Goal: Task Accomplishment & Management: Manage account settings

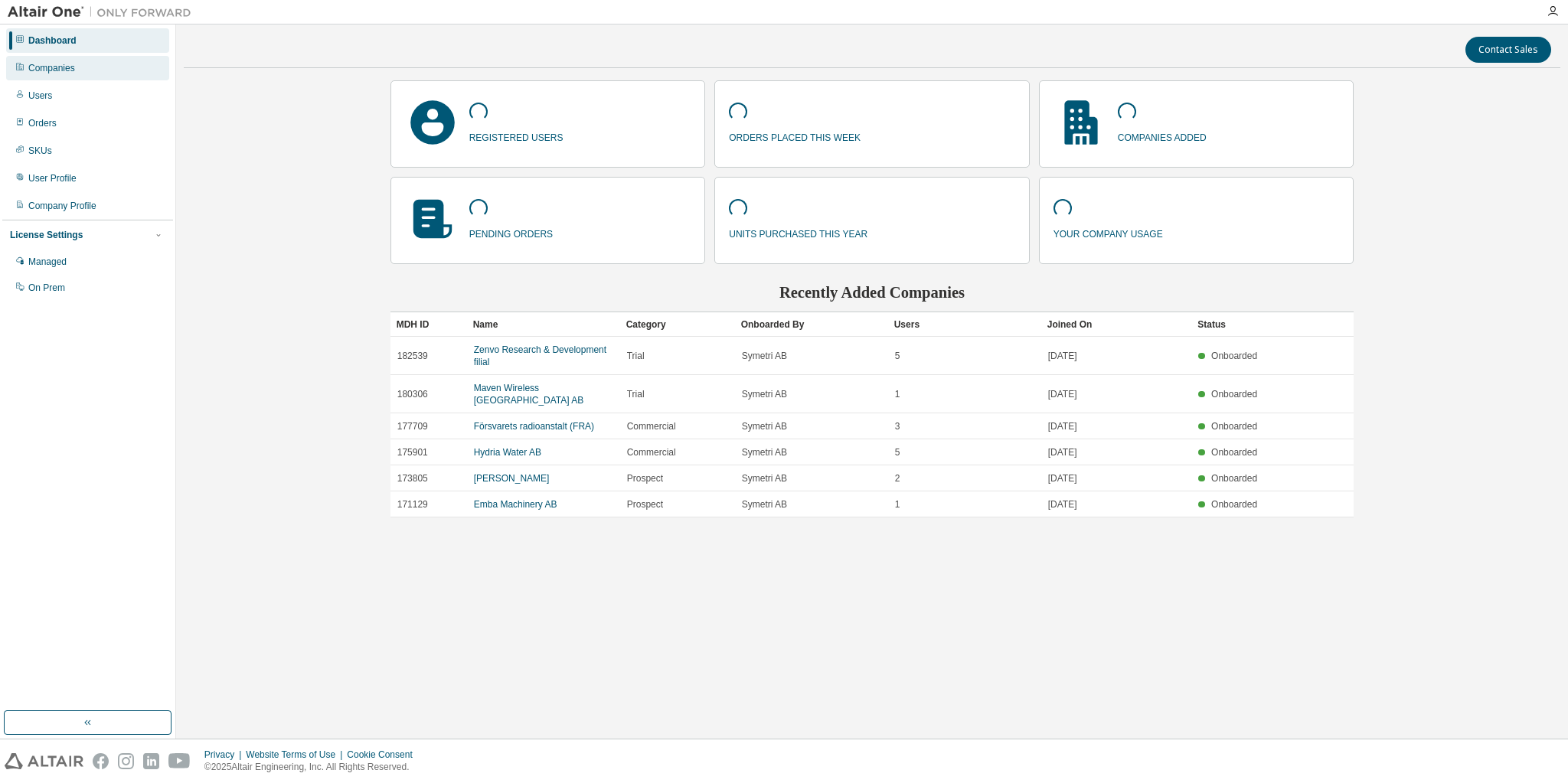
click at [62, 77] on div "Companies" at bounding box center [88, 68] width 163 height 24
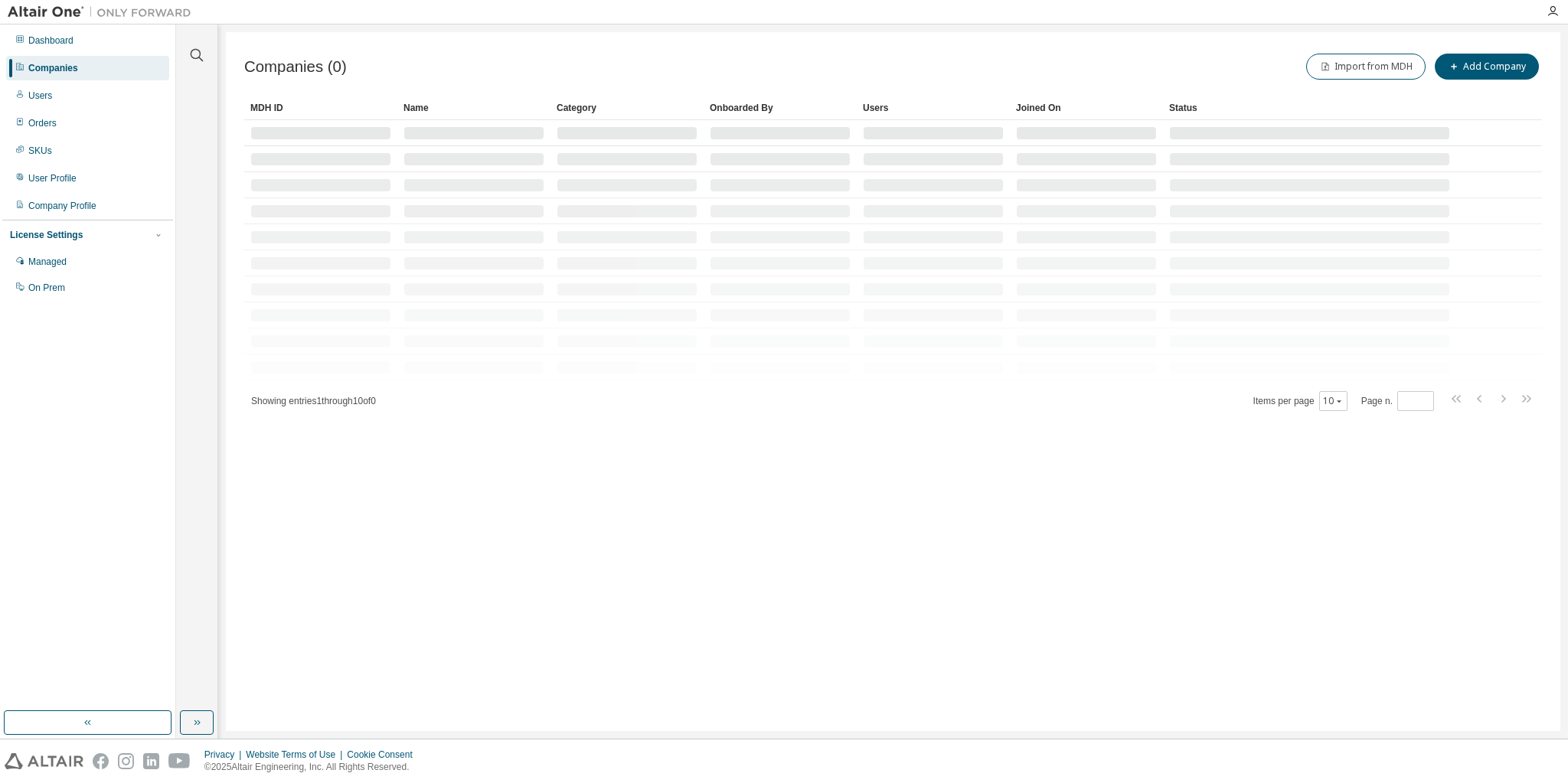
click at [192, 73] on div "Clear all Is Channel Partner Yes No Max Users Min Users Company Category Commer…" at bounding box center [196, 368] width 36 height 682
click at [196, 57] on icon "button" at bounding box center [197, 55] width 19 height 19
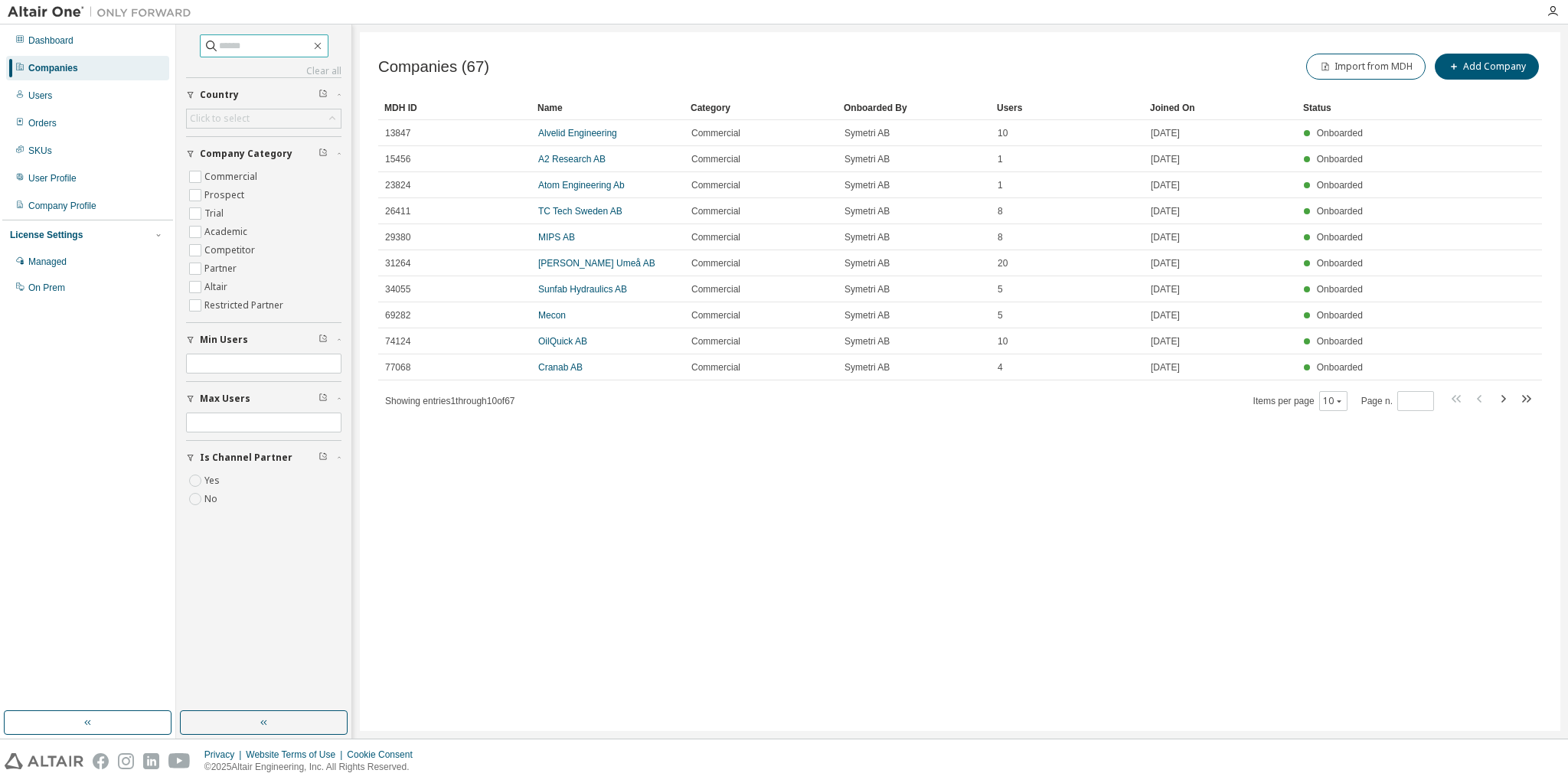
click at [229, 40] on input "text" at bounding box center [264, 46] width 92 height 15
type input "********"
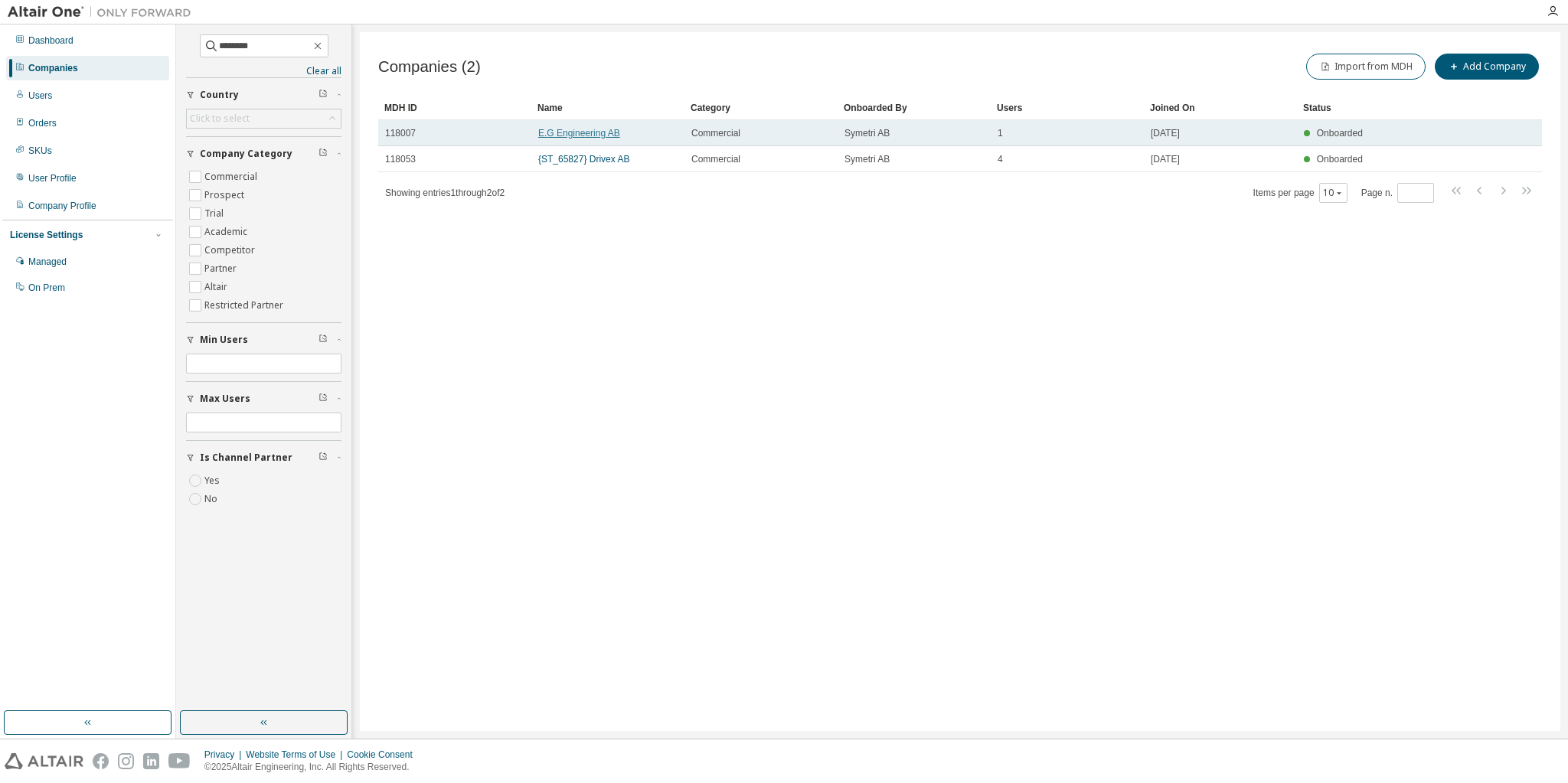
click at [591, 137] on link "E.G Engineering AB" at bounding box center [579, 133] width 82 height 10
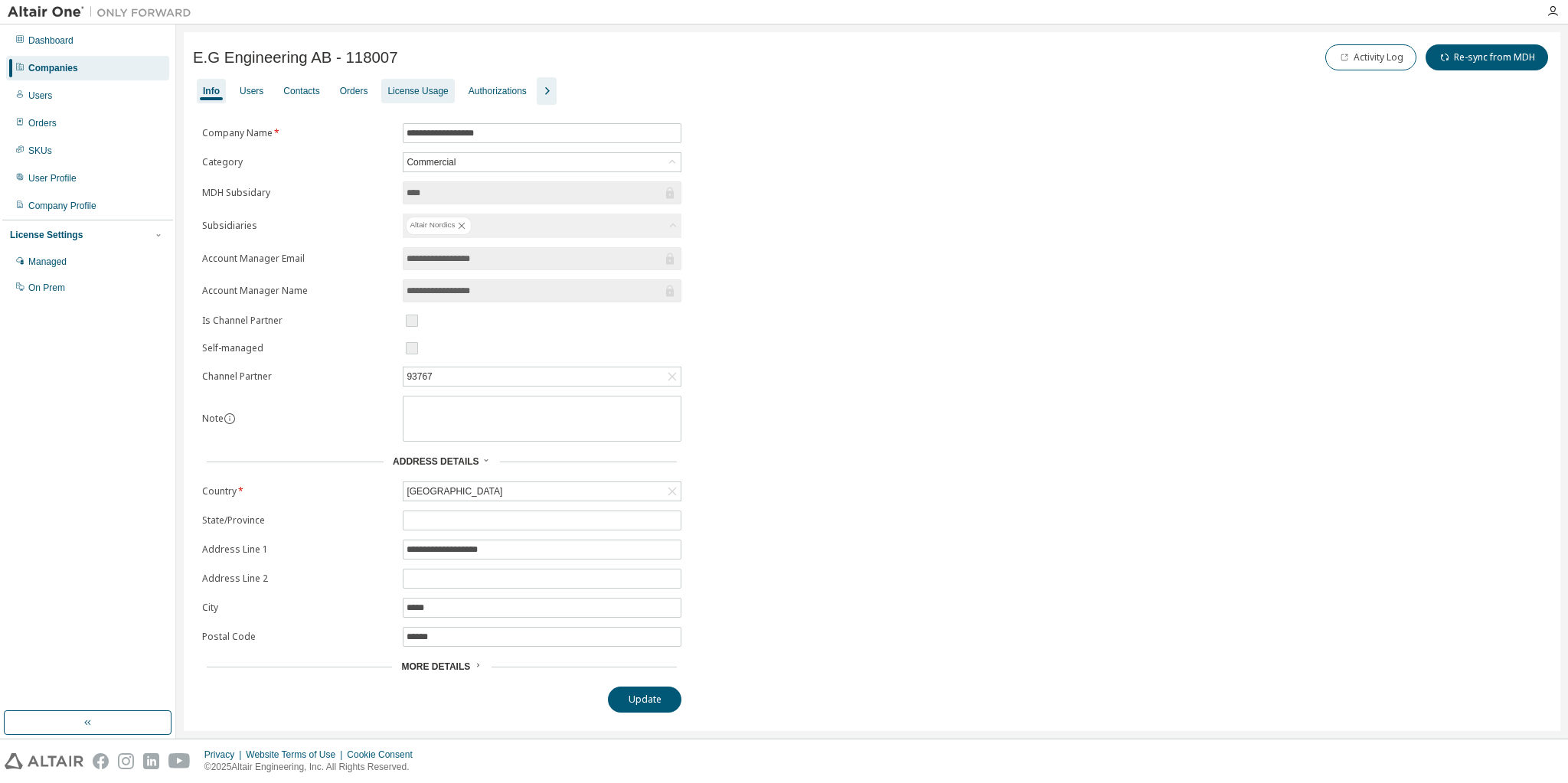
click at [409, 95] on div "License Usage" at bounding box center [417, 91] width 61 height 12
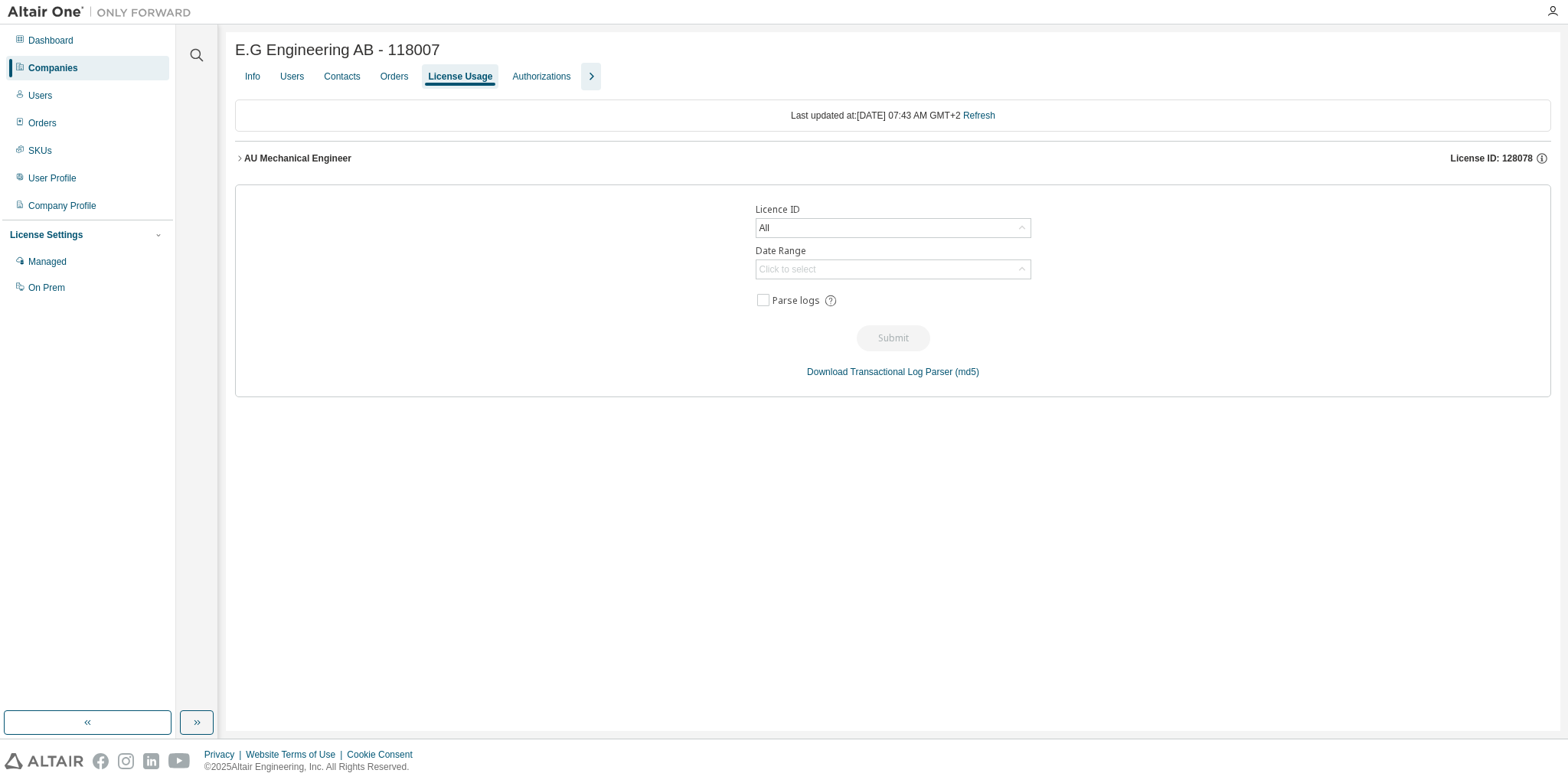
click at [298, 157] on div "AU Mechanical Engineer" at bounding box center [297, 158] width 107 height 12
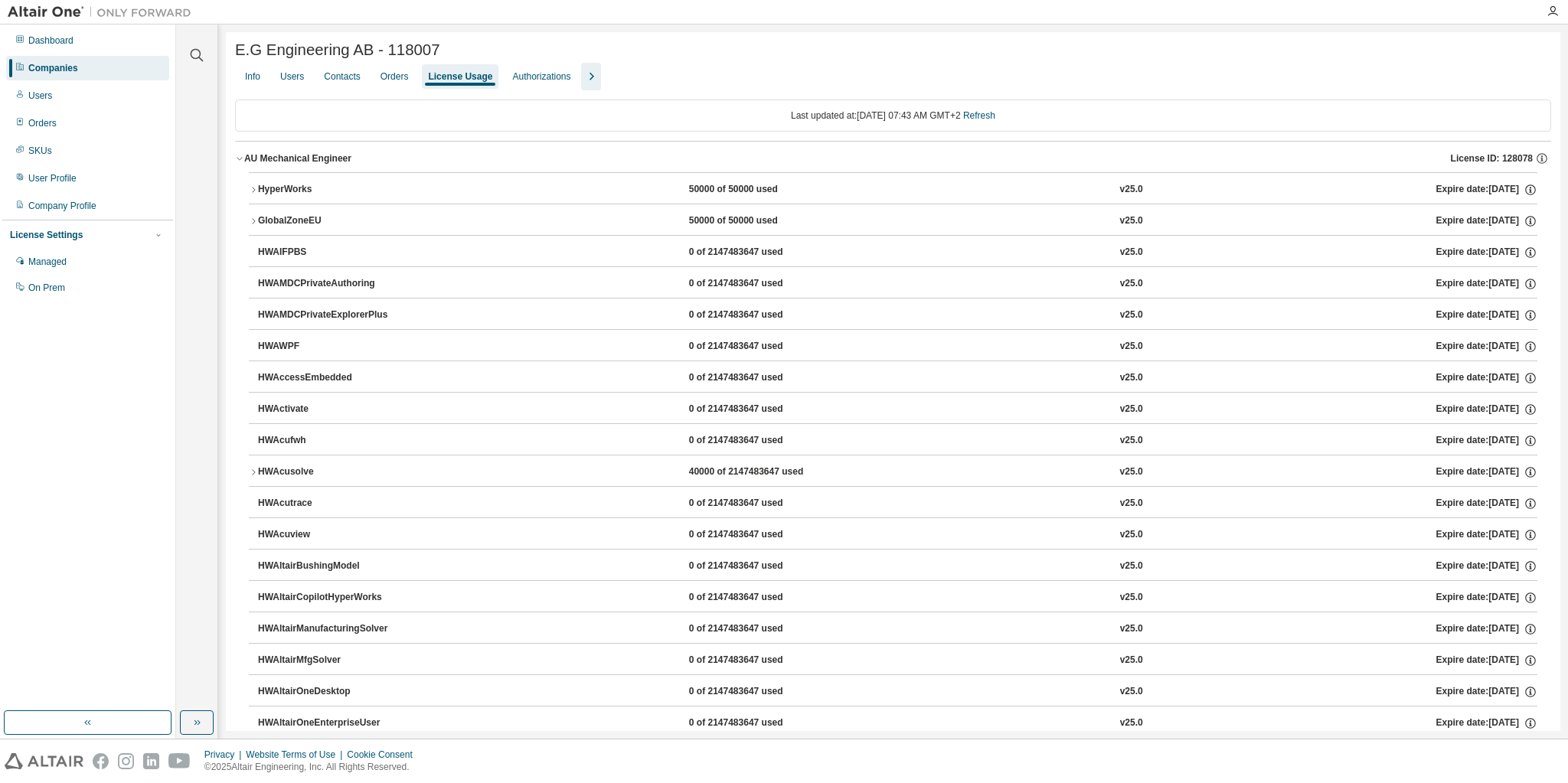
click at [292, 187] on div "HyperWorks" at bounding box center [326, 190] width 137 height 14
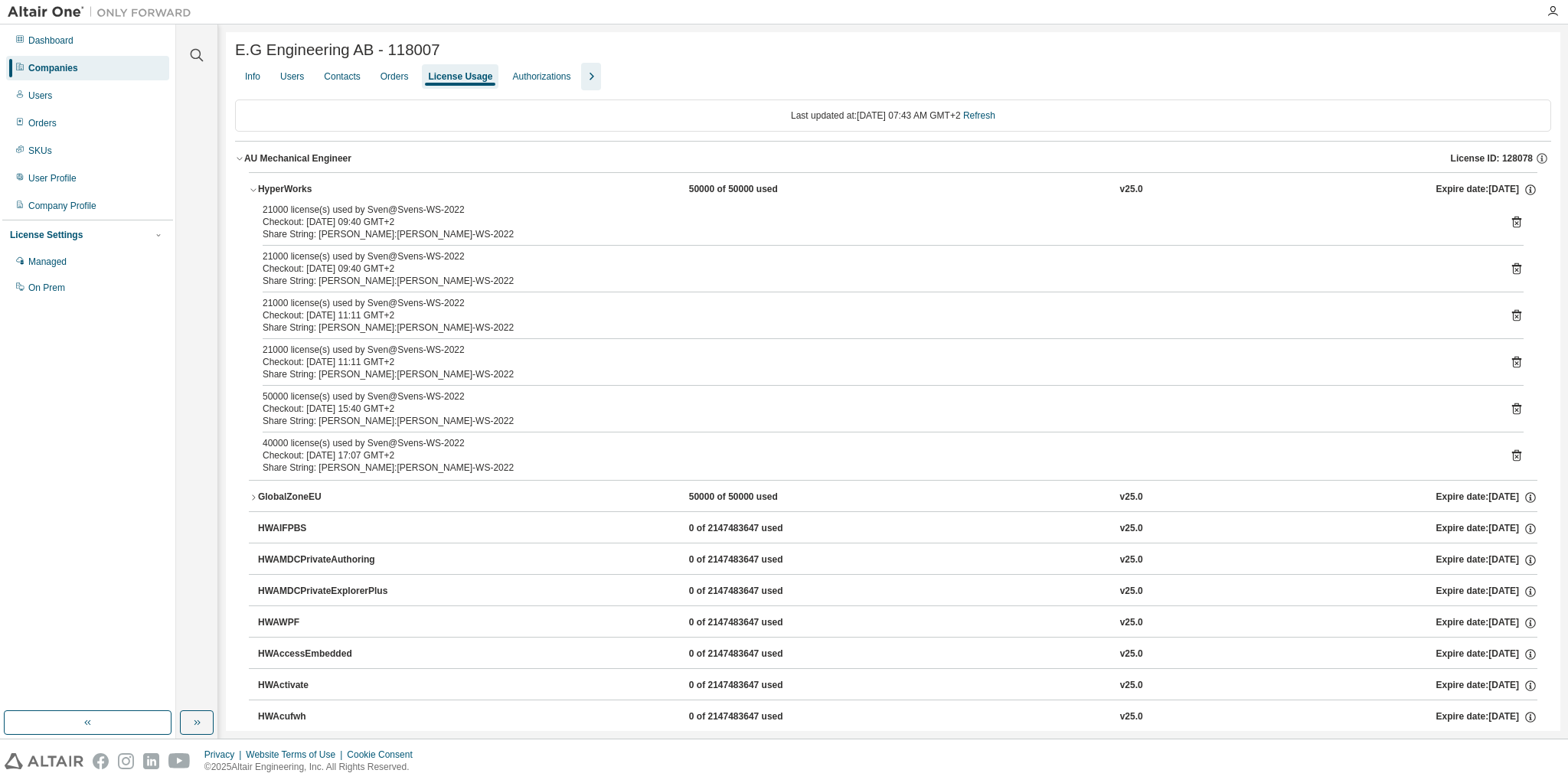
click at [293, 190] on div "HyperWorks" at bounding box center [326, 190] width 137 height 14
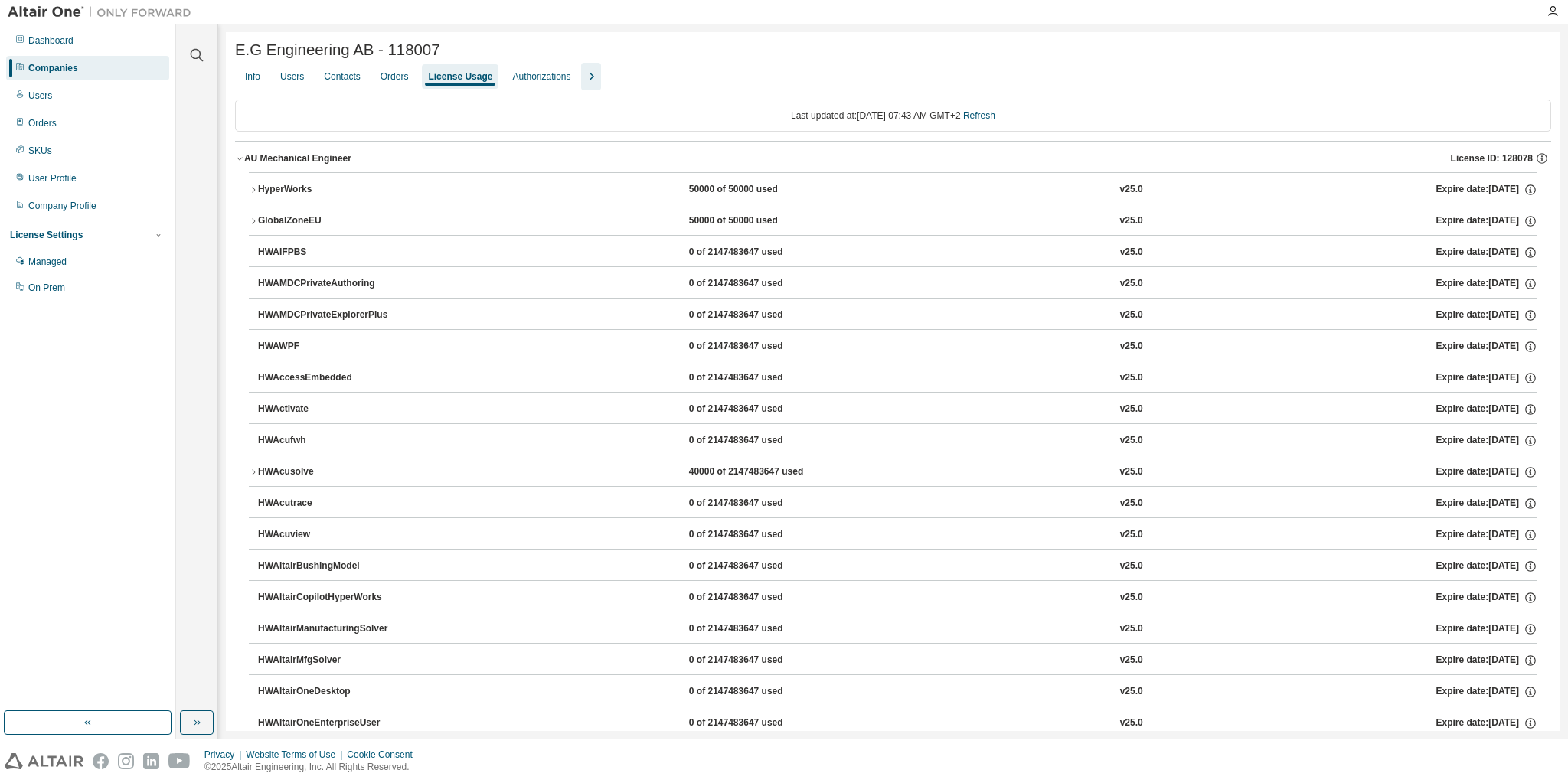
click at [590, 80] on icon "button" at bounding box center [592, 77] width 5 height 7
click at [199, 722] on icon "button" at bounding box center [196, 722] width 12 height 12
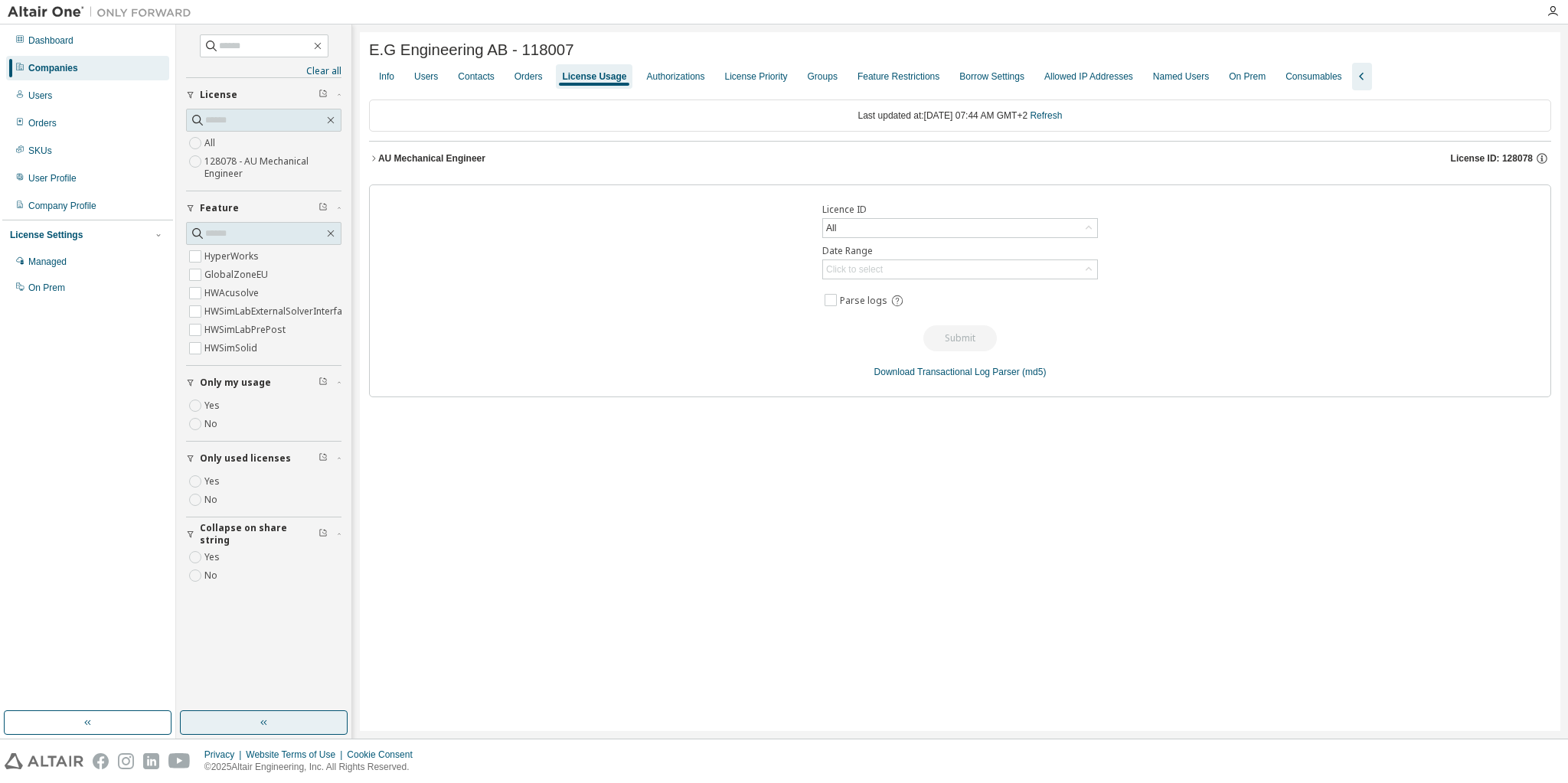
drag, startPoint x: 417, startPoint y: 172, endPoint x: 420, endPoint y: 162, distance: 10.4
click at [417, 172] on button "AU Mechanical Engineer License ID: 128078" at bounding box center [960, 159] width 1182 height 34
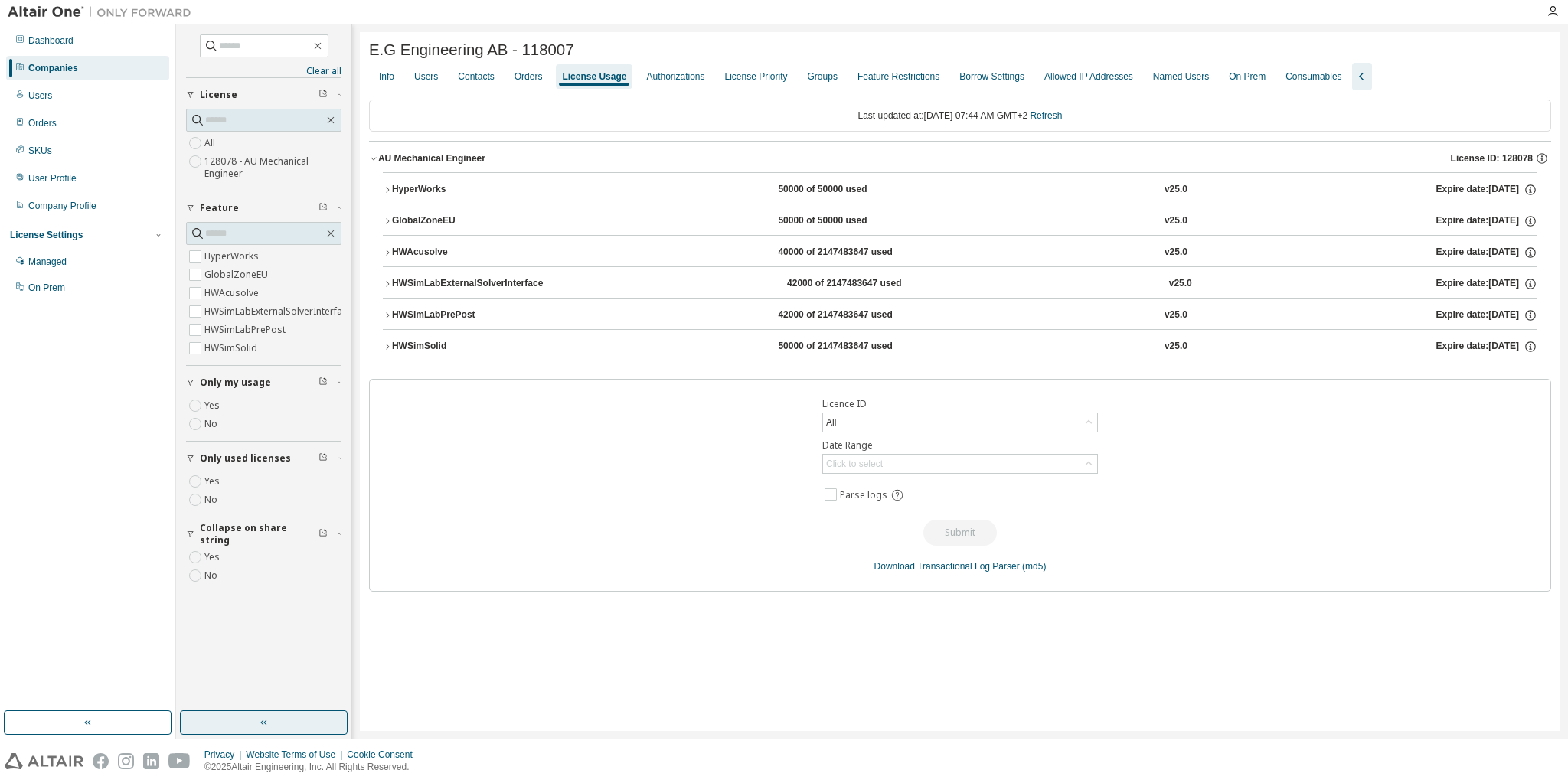
click at [420, 162] on div "AU Mechanical Engineer" at bounding box center [432, 158] width 107 height 12
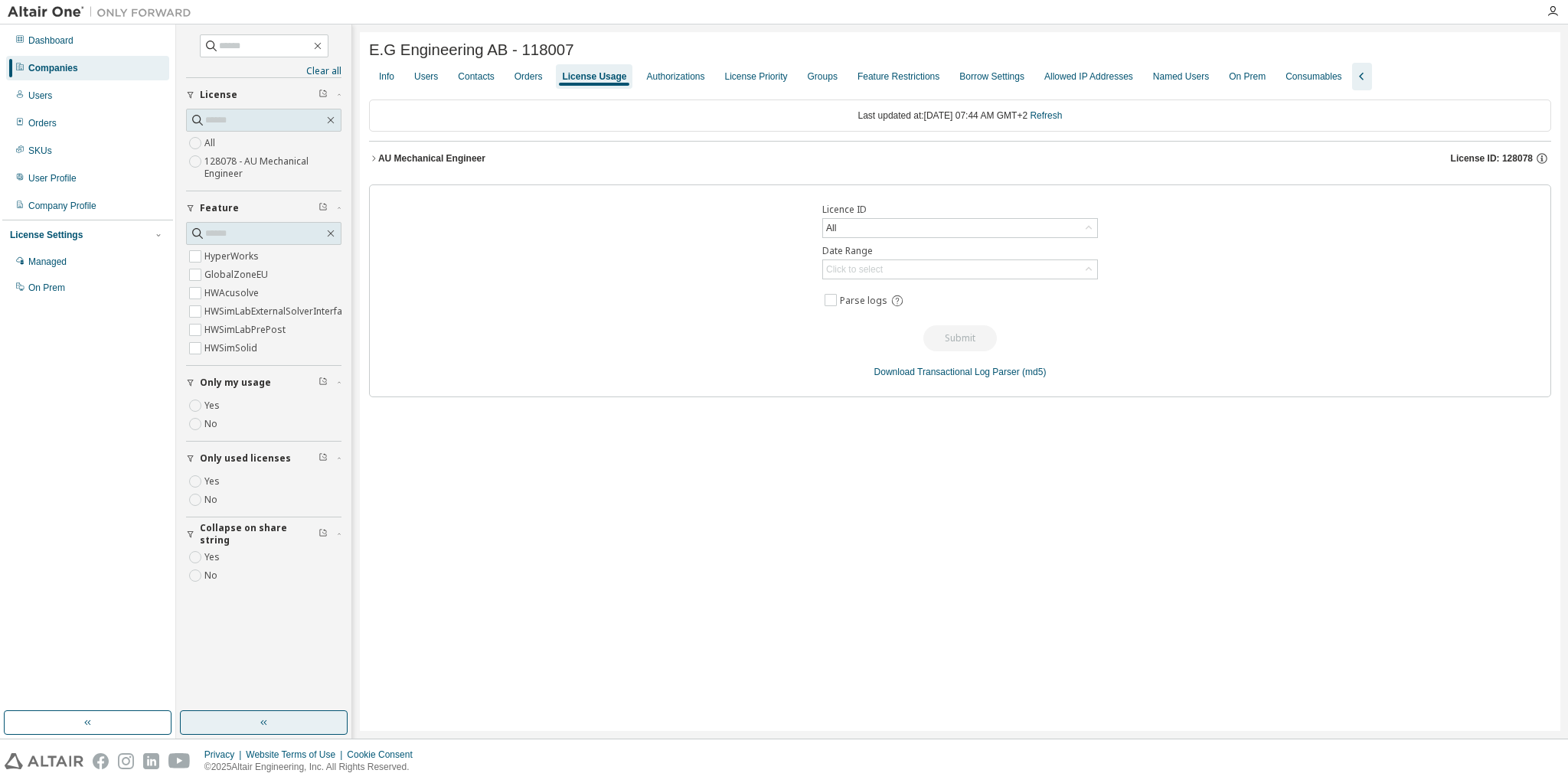
click at [420, 162] on div "AU Mechanical Engineer" at bounding box center [432, 158] width 107 height 12
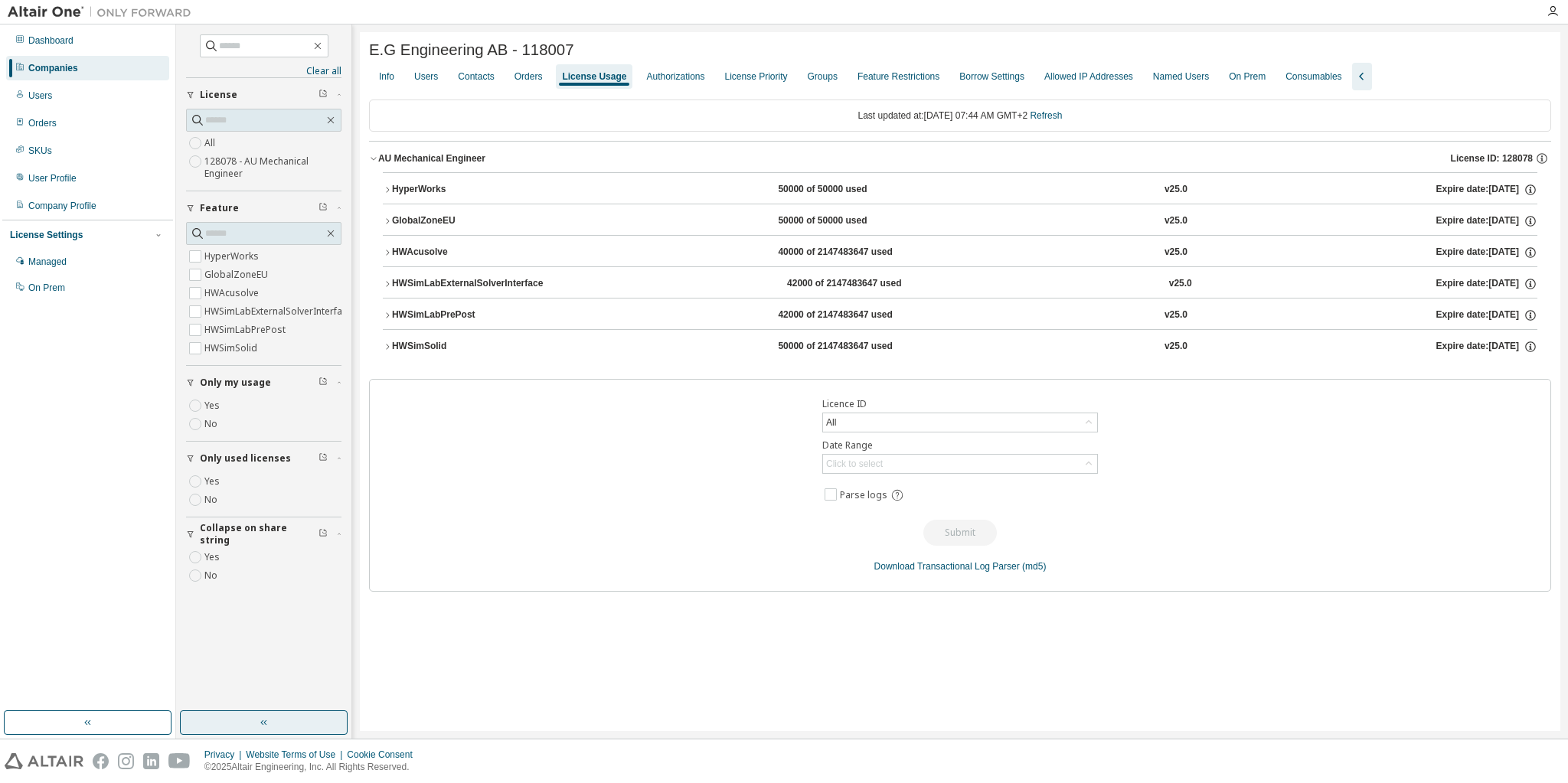
click at [434, 349] on div "HWSimSolid" at bounding box center [460, 347] width 137 height 14
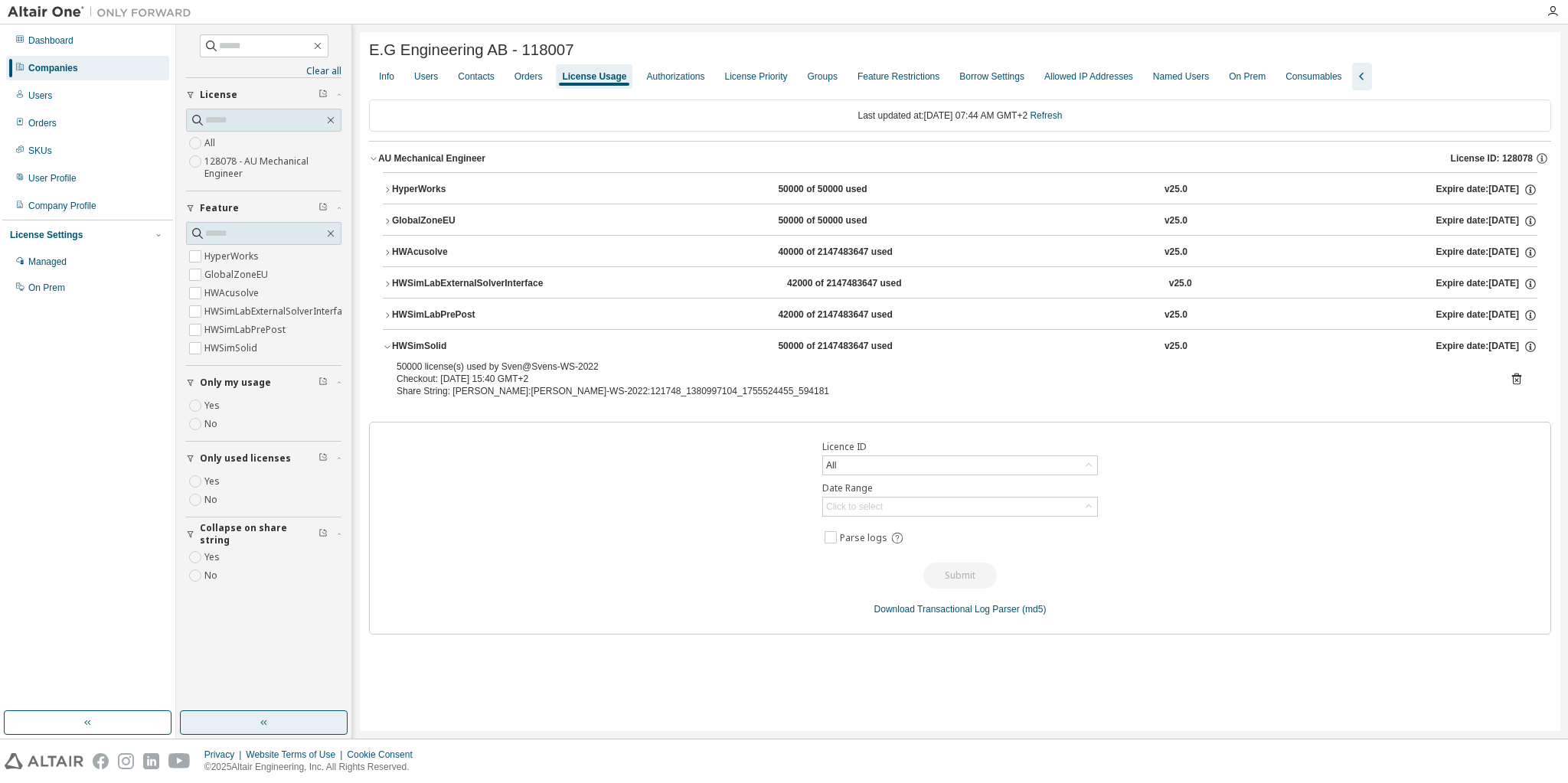
click at [433, 319] on div "HWSimLabPrePost" at bounding box center [460, 315] width 137 height 14
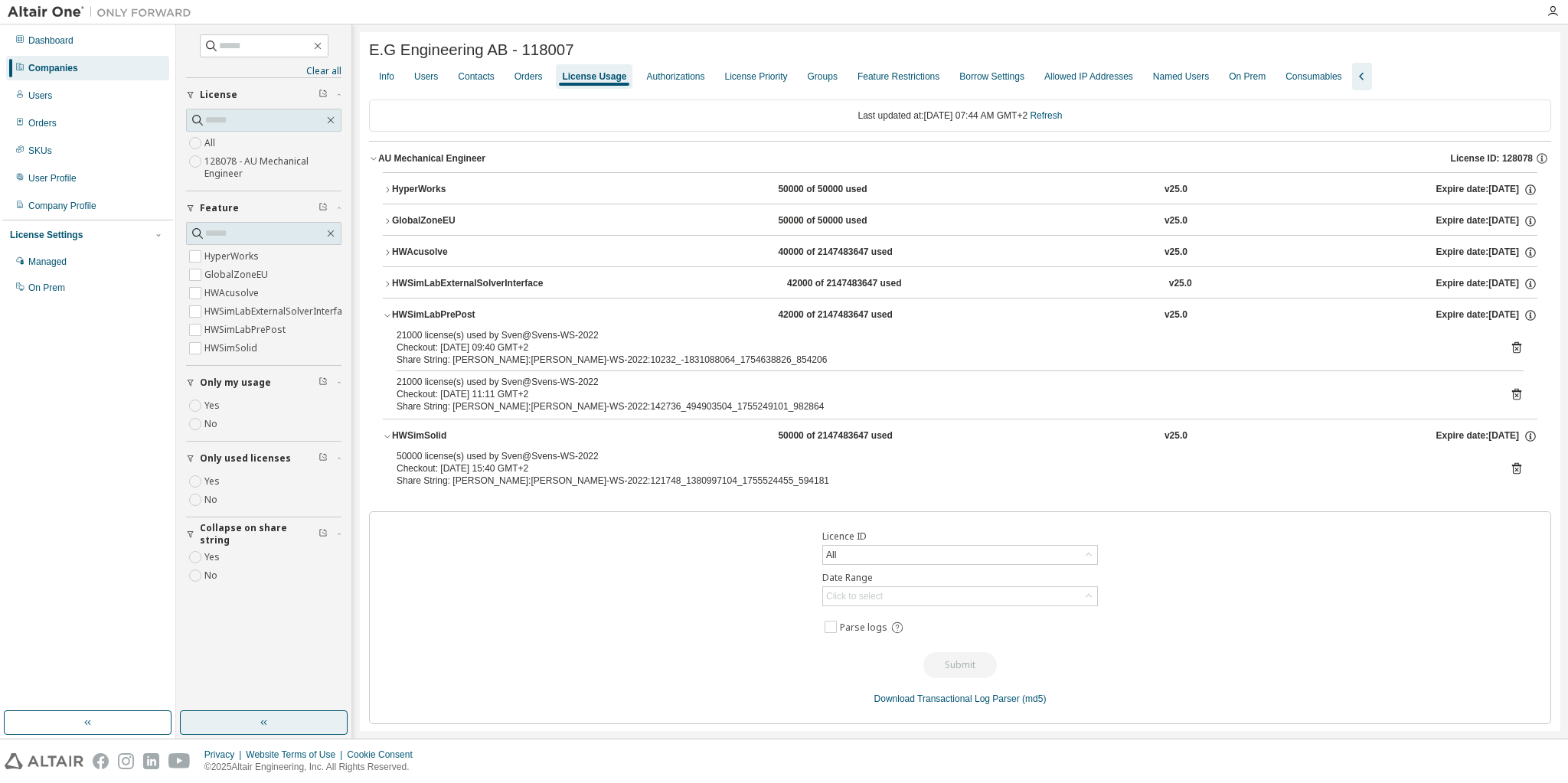
click at [433, 319] on div "HWSimLabPrePost" at bounding box center [460, 315] width 137 height 14
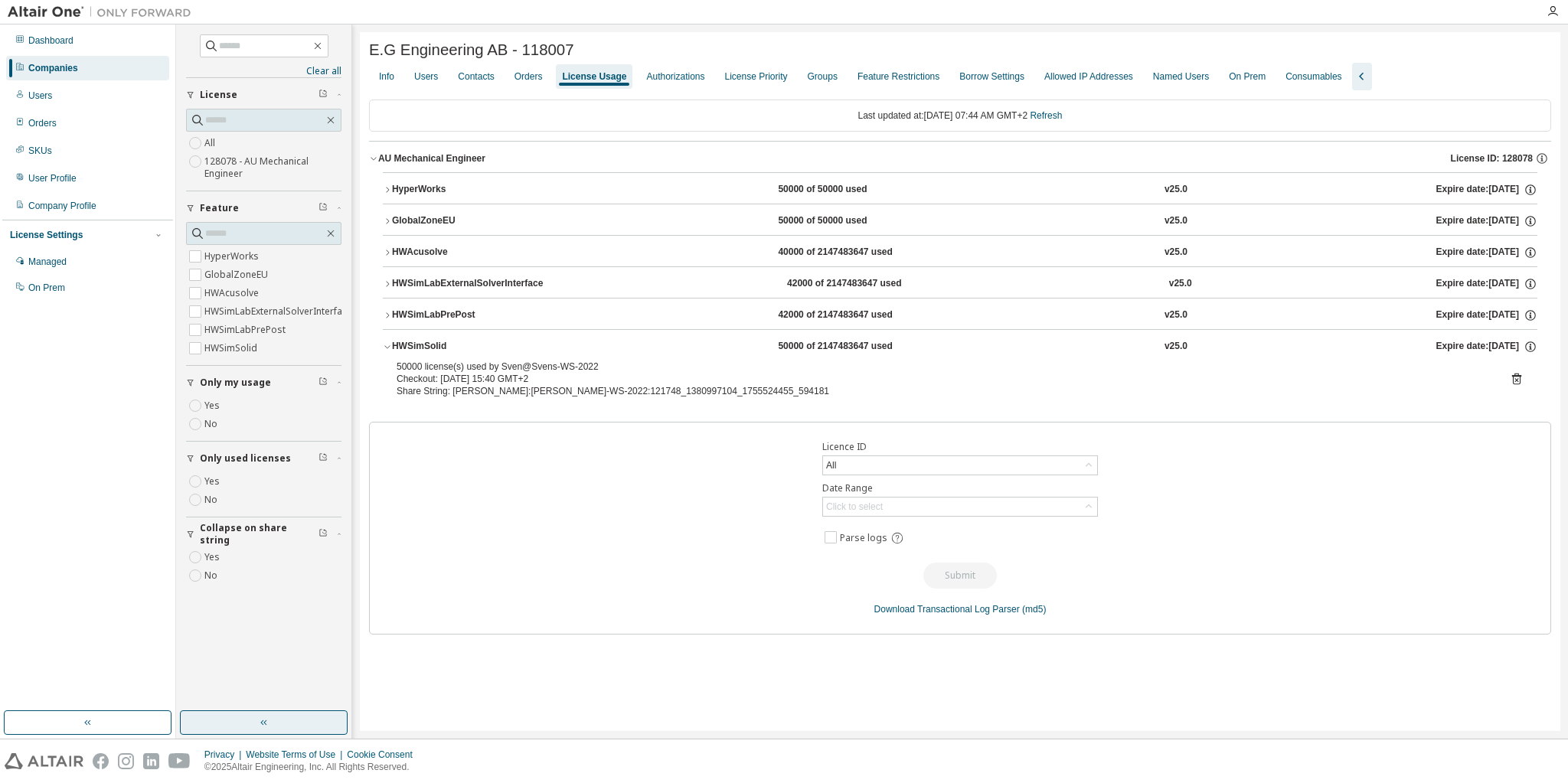
click at [433, 319] on div "HWSimLabPrePost" at bounding box center [460, 315] width 137 height 14
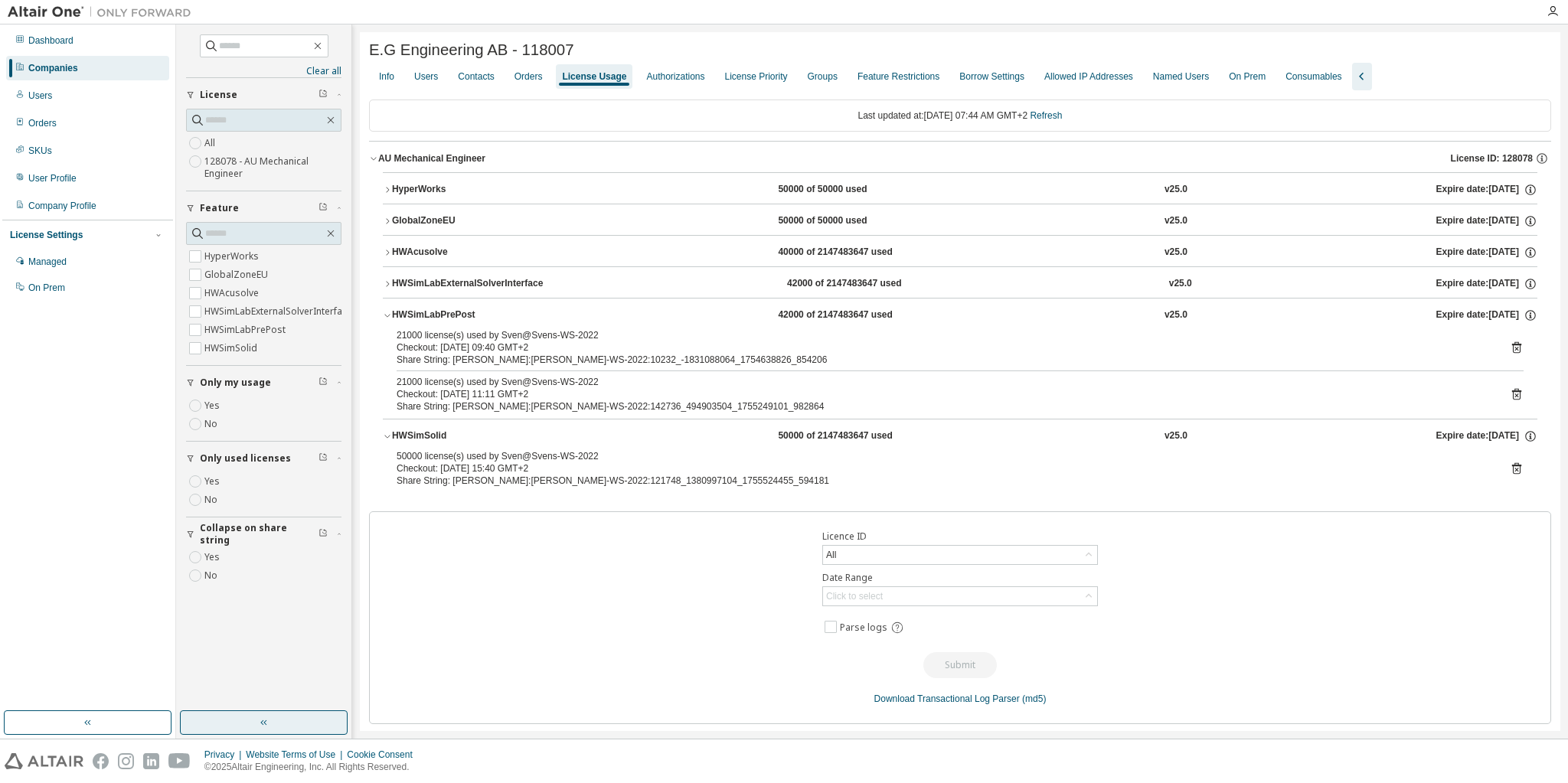
click at [641, 626] on div "Licence ID All Date Range Click to select Parse logs Submit Download Transactio…" at bounding box center [960, 618] width 1182 height 213
drag, startPoint x: 396, startPoint y: 459, endPoint x: 590, endPoint y: 452, distance: 194.1
click at [590, 452] on div "50000 license(s) used by Sven@Svens-WS-2022" at bounding box center [941, 456] width 1090 height 12
drag, startPoint x: 403, startPoint y: 334, endPoint x: 508, endPoint y: 331, distance: 105.0
click at [508, 331] on div "21000 license(s) used by Sven@Svens-WS-2022" at bounding box center [941, 335] width 1090 height 12
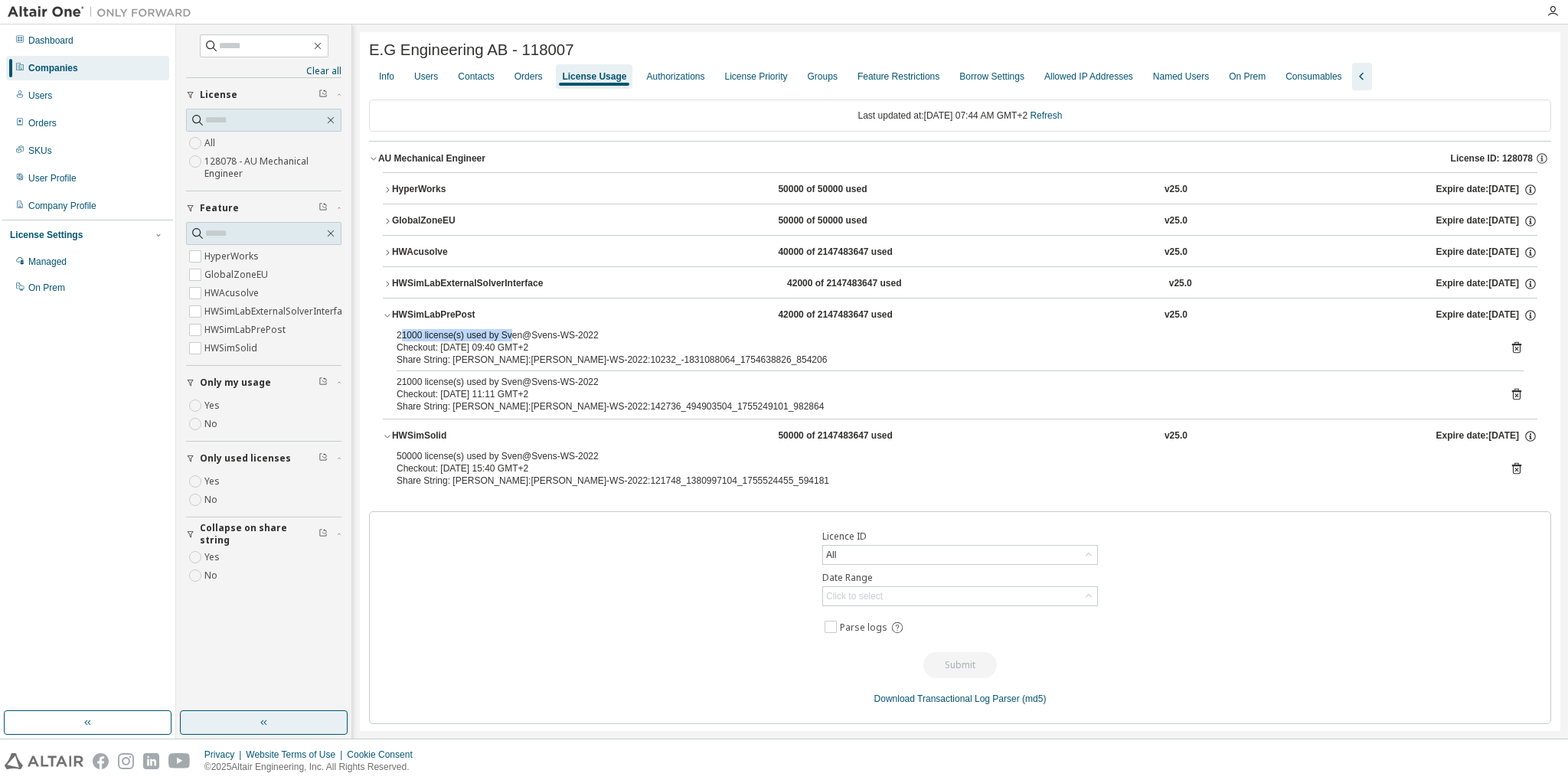
click at [387, 319] on icon "button" at bounding box center [388, 316] width 9 height 9
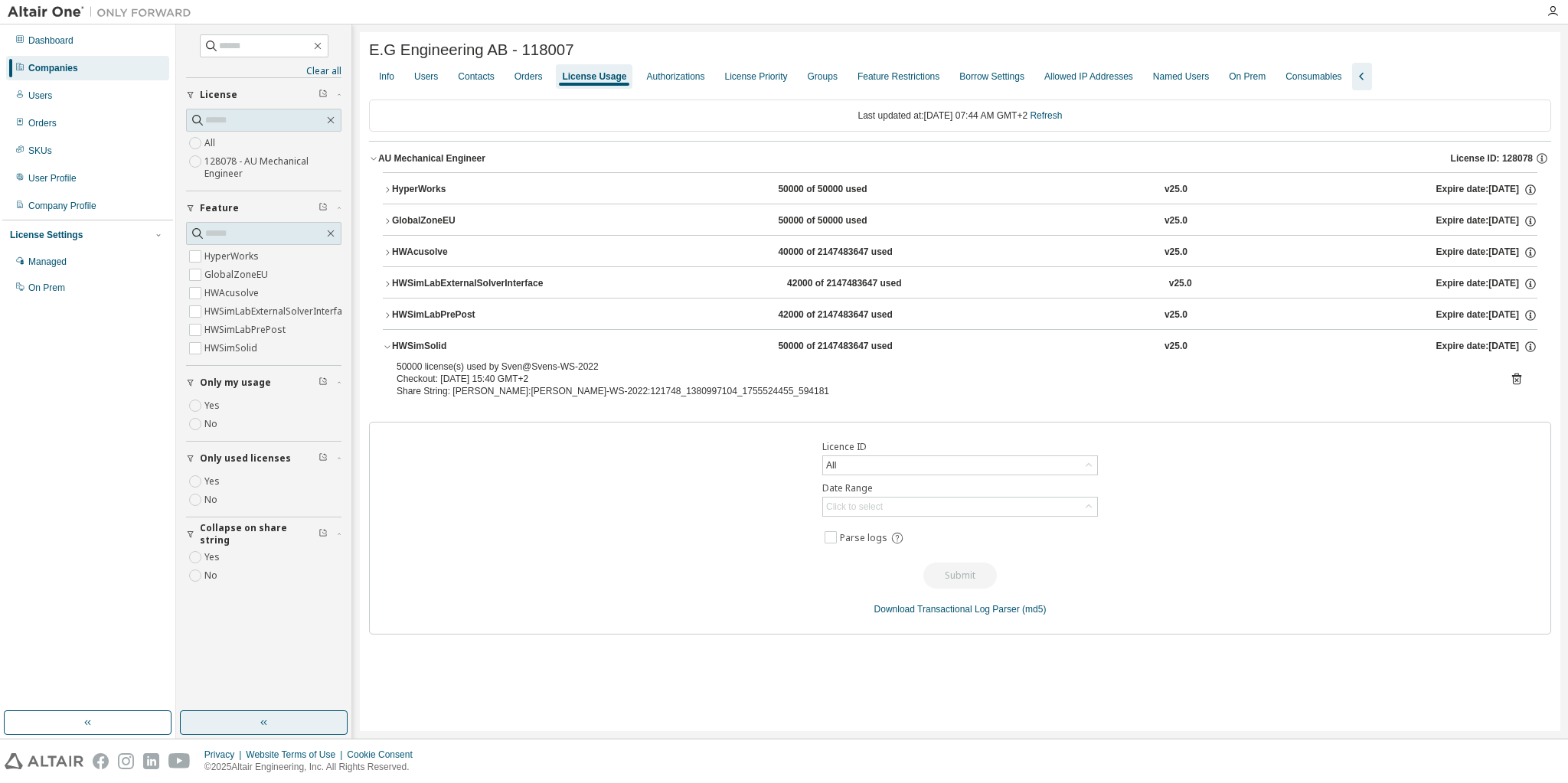
click at [387, 345] on icon "button" at bounding box center [388, 347] width 9 height 9
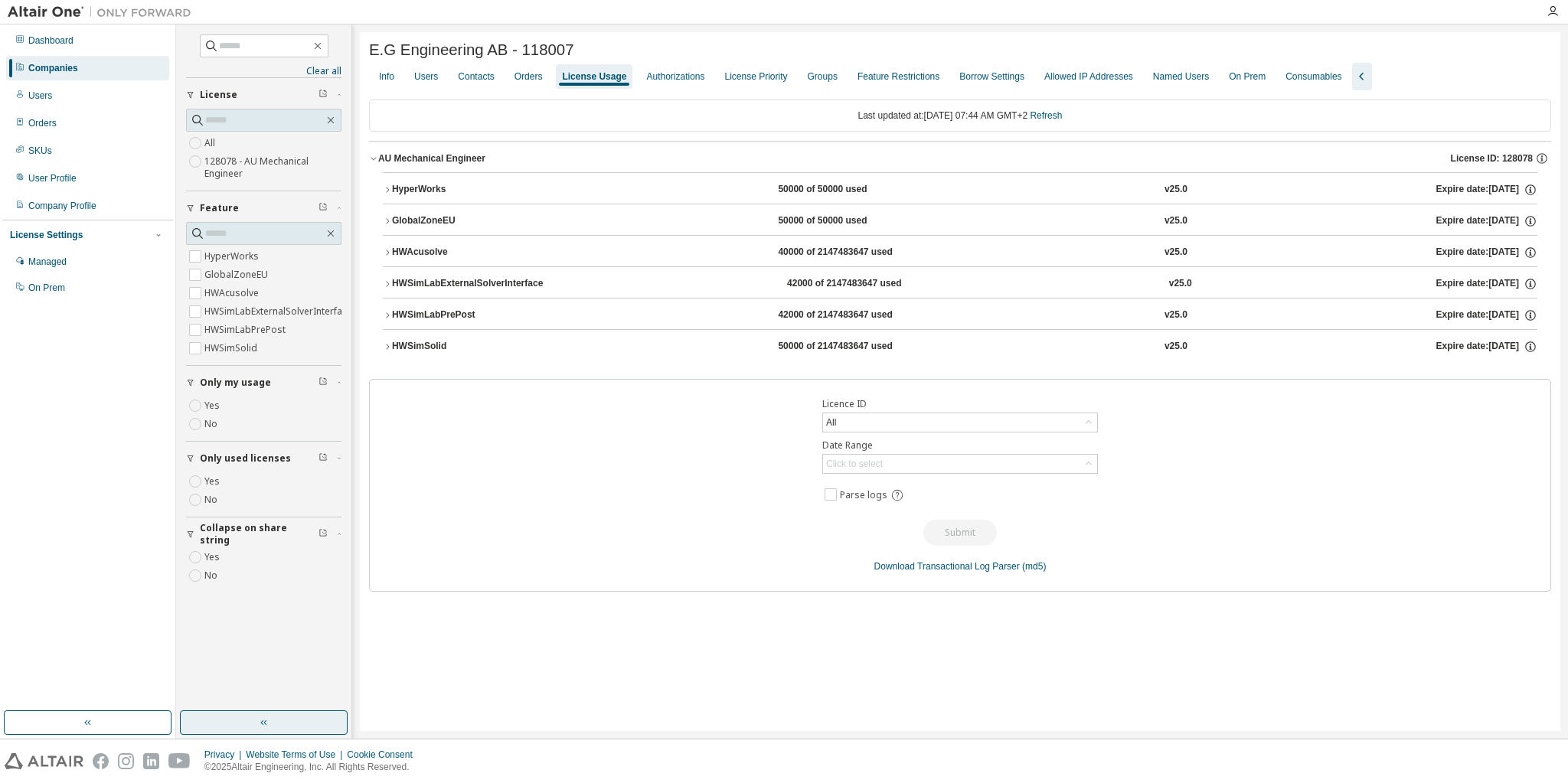
click at [393, 352] on div "HWSimSolid" at bounding box center [460, 347] width 137 height 14
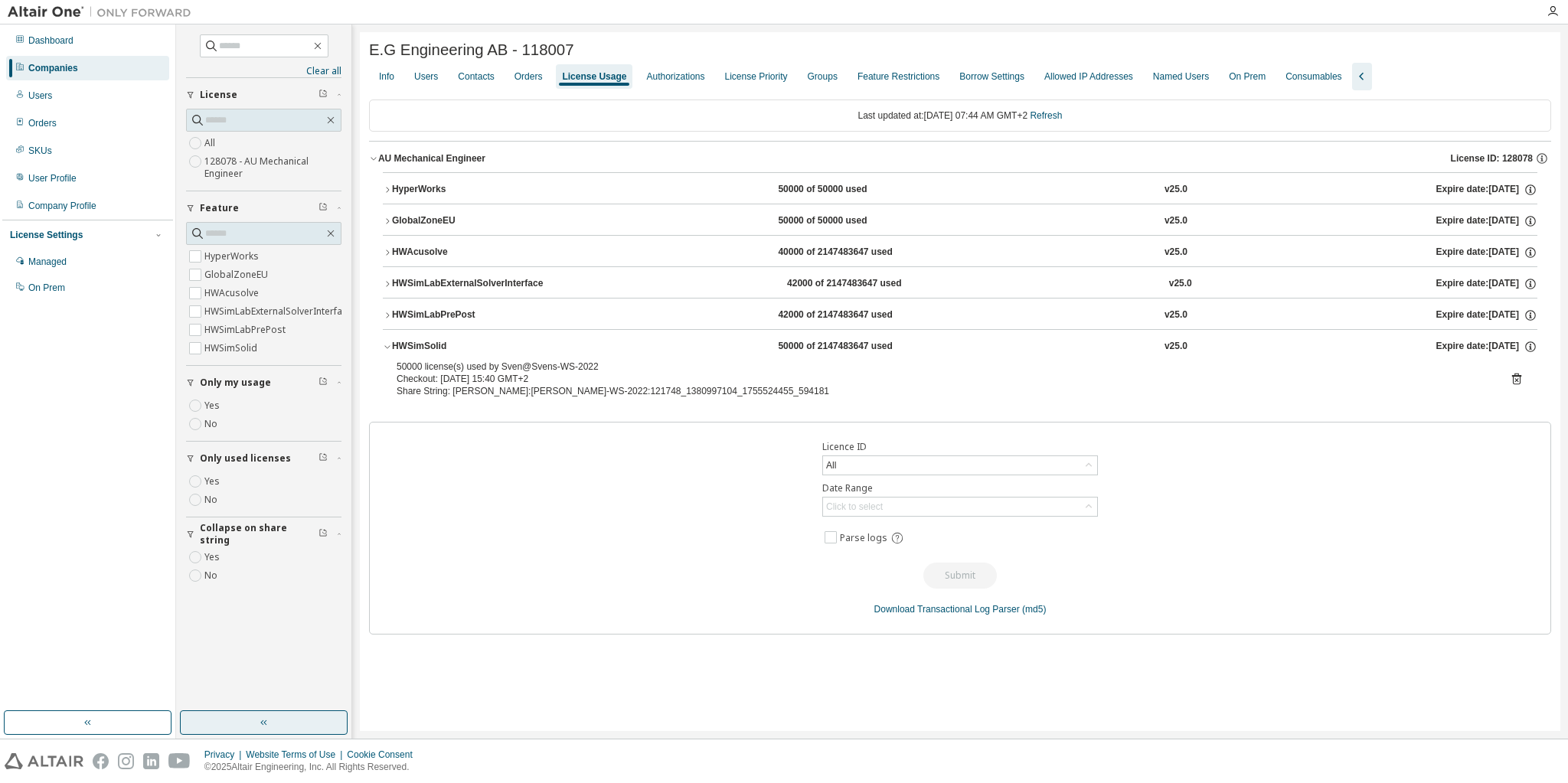
click at [404, 315] on div "HWSimLabPrePost" at bounding box center [460, 315] width 137 height 14
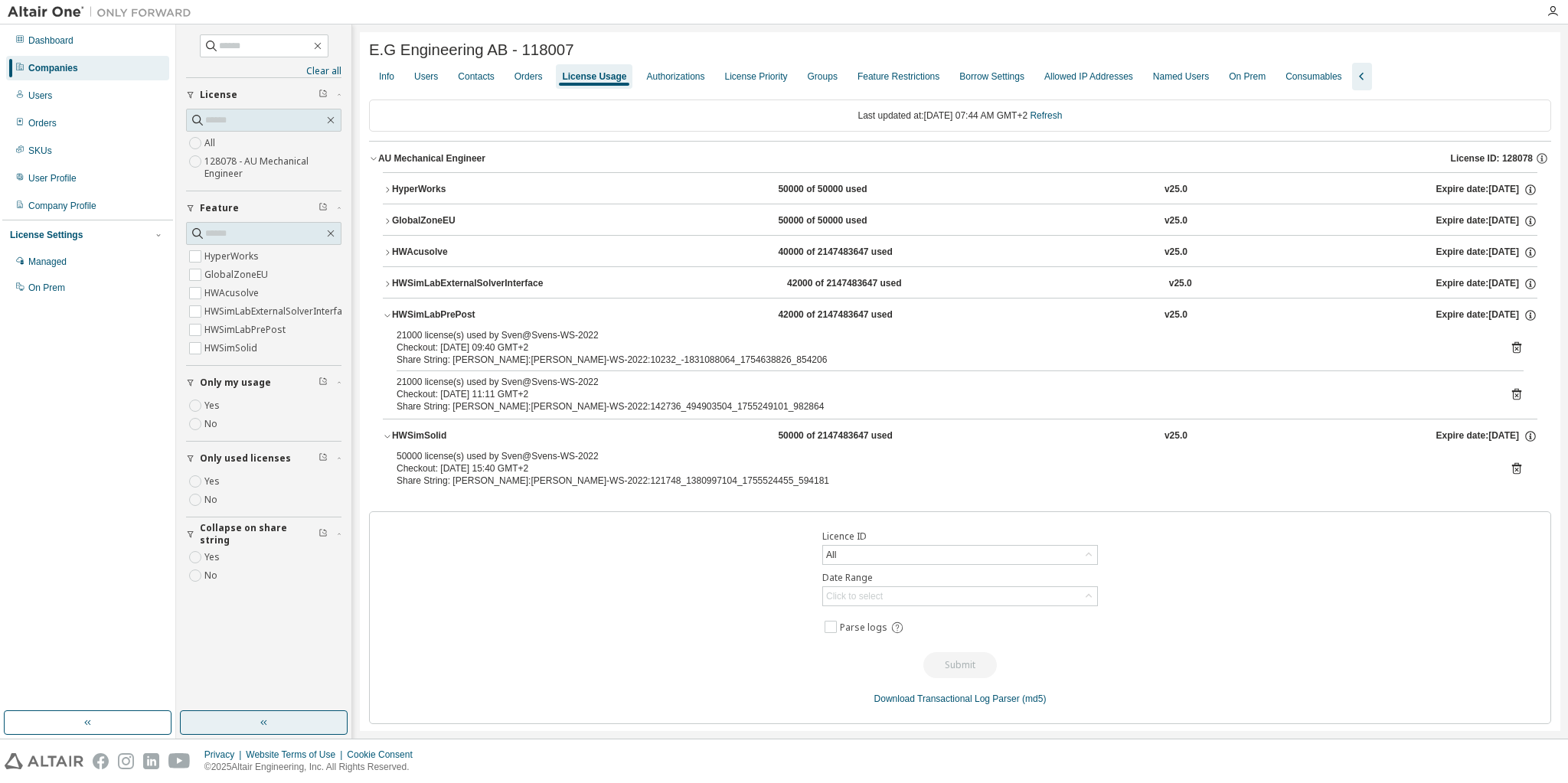
click at [386, 281] on icon "button" at bounding box center [388, 284] width 9 height 9
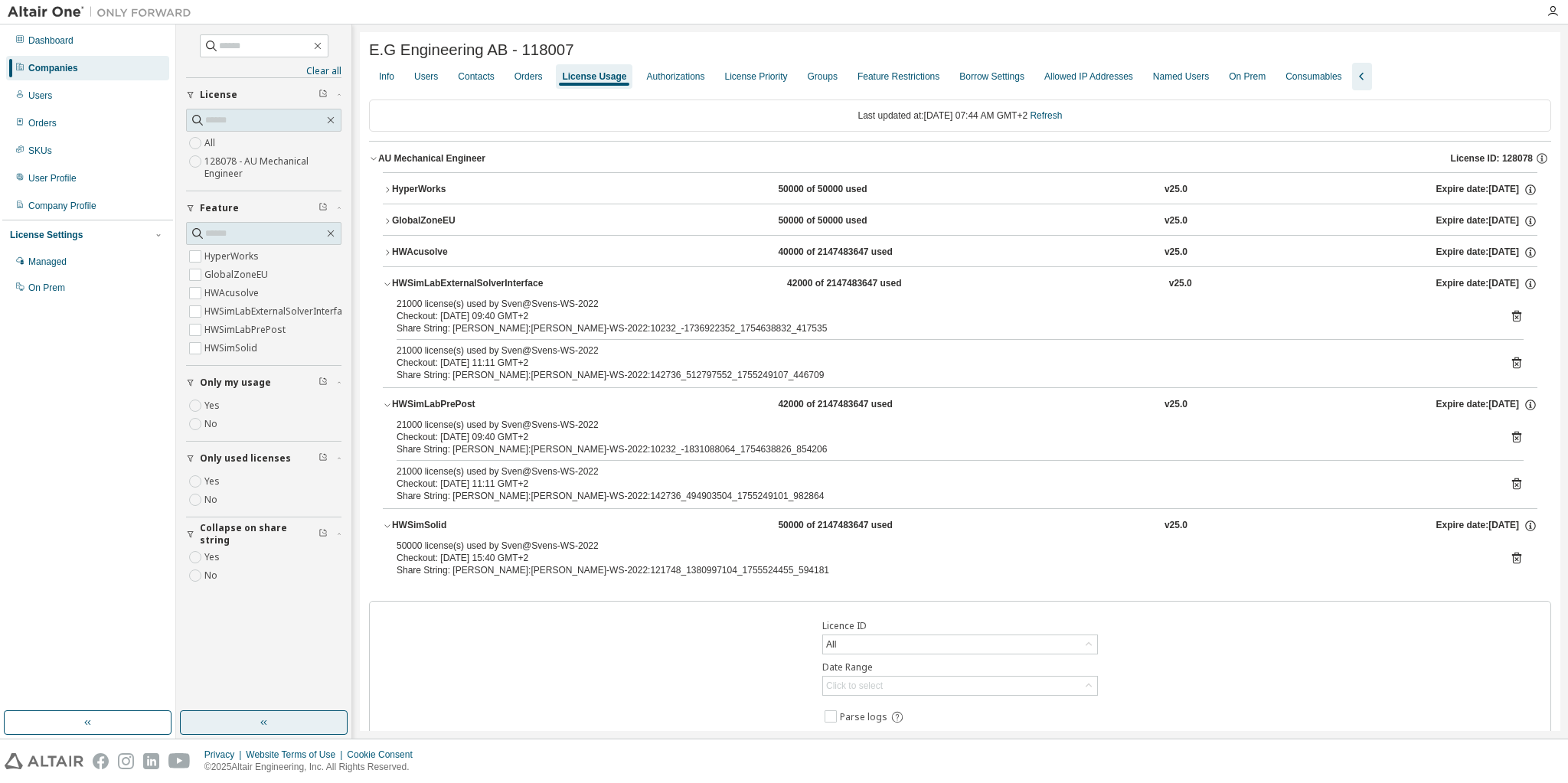
click at [386, 281] on icon "button" at bounding box center [388, 284] width 9 height 9
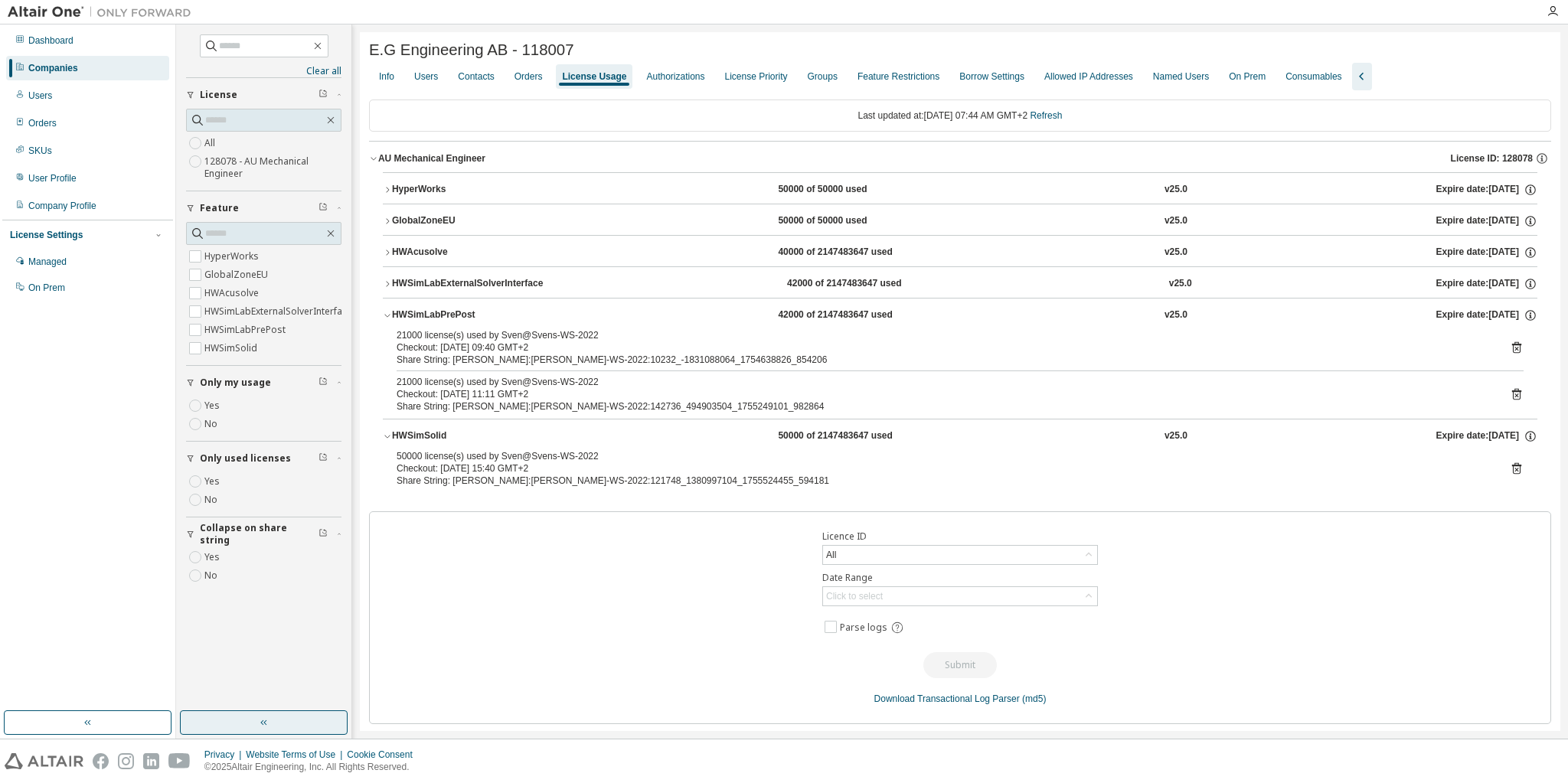
click at [392, 189] on div "HyperWorks" at bounding box center [460, 190] width 137 height 14
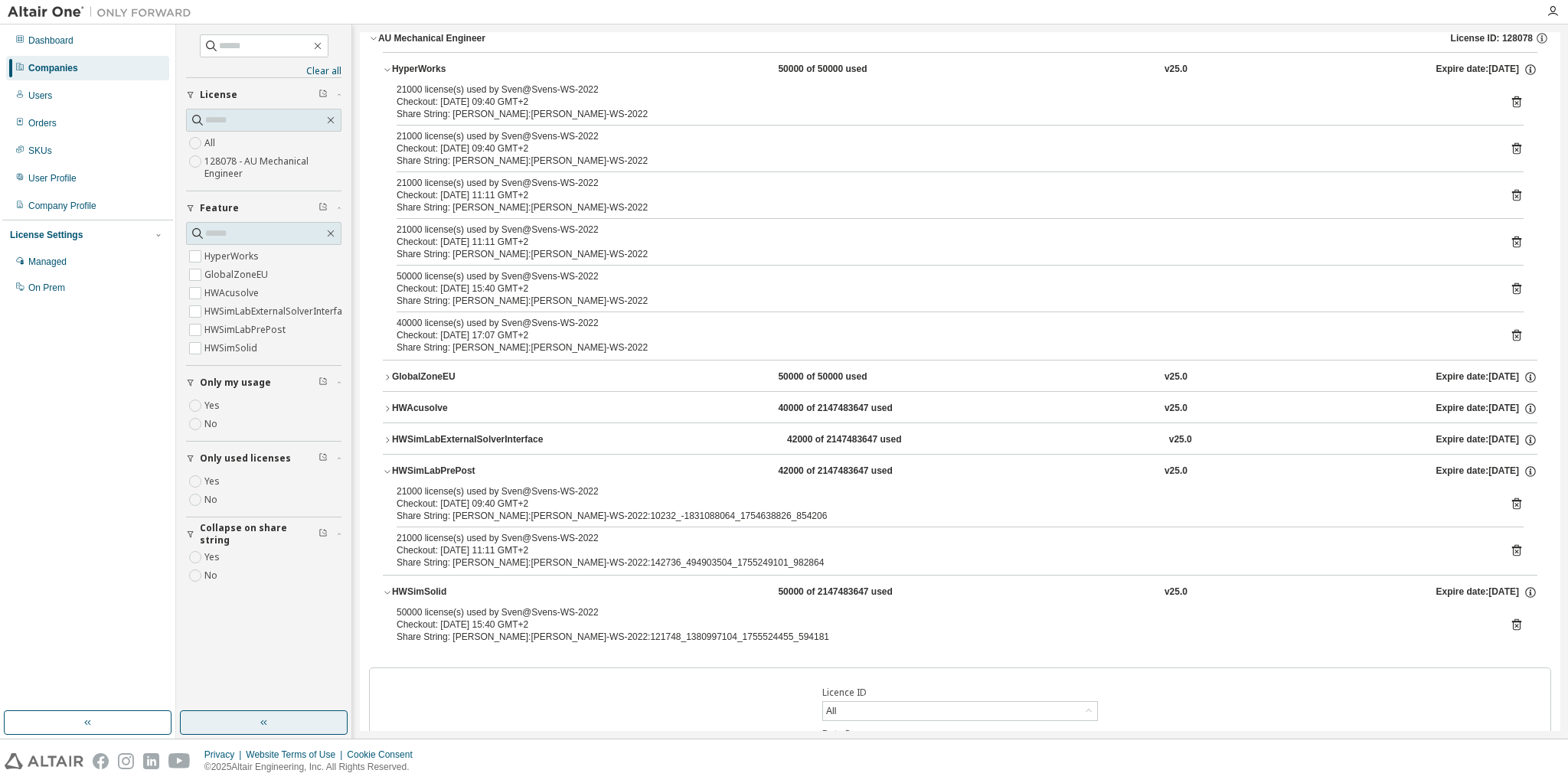
scroll to position [94, 0]
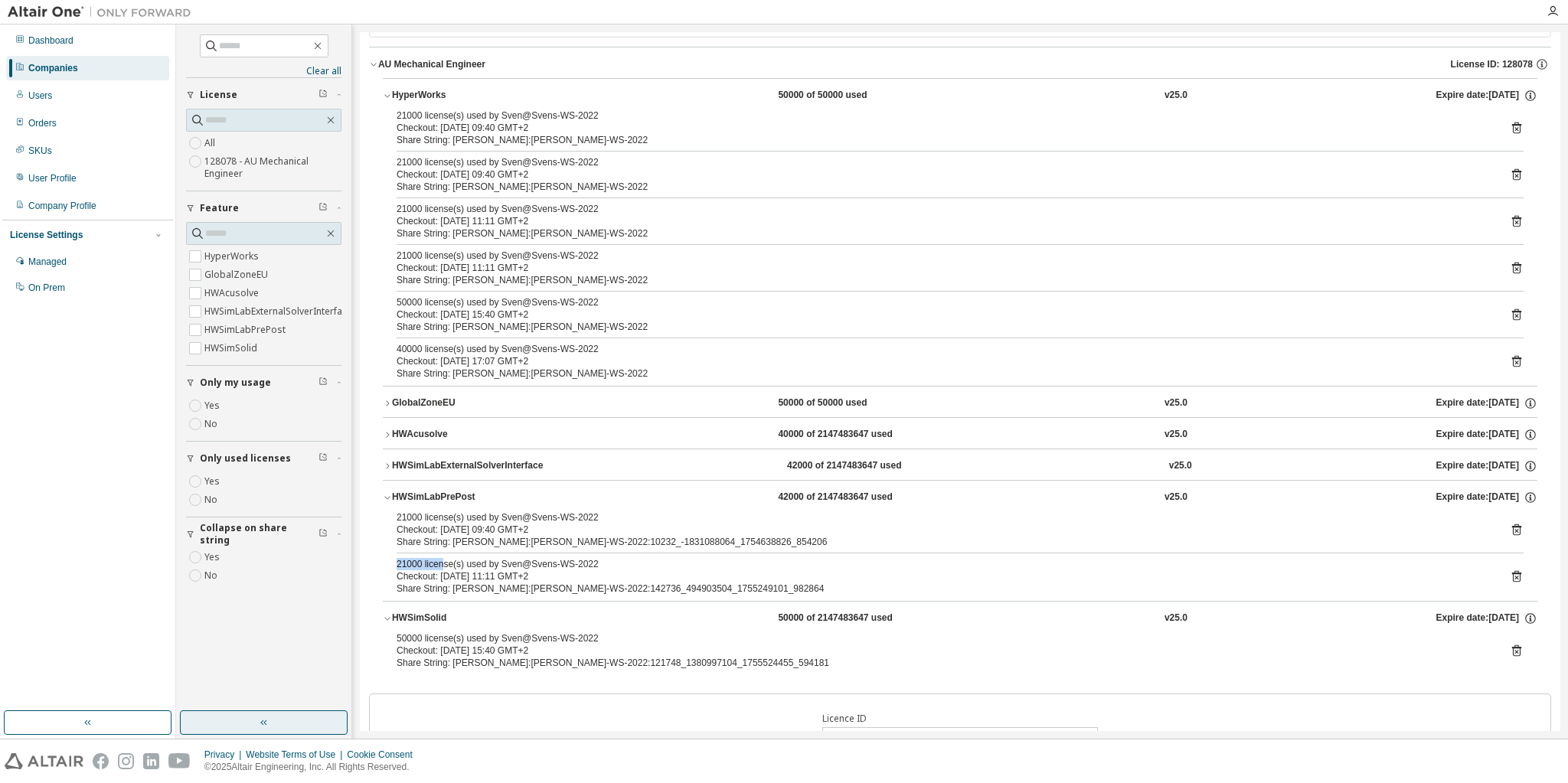
drag, startPoint x: 395, startPoint y: 565, endPoint x: 444, endPoint y: 563, distance: 49.0
click at [444, 563] on div "21000 license(s) used by Sven@Svens-WS-2022" at bounding box center [941, 563] width 1090 height 12
drag, startPoint x: 397, startPoint y: 566, endPoint x: 464, endPoint y: 561, distance: 67.2
click at [464, 561] on div "21000 license(s) used by Sven@Svens-WS-2022" at bounding box center [941, 563] width 1090 height 12
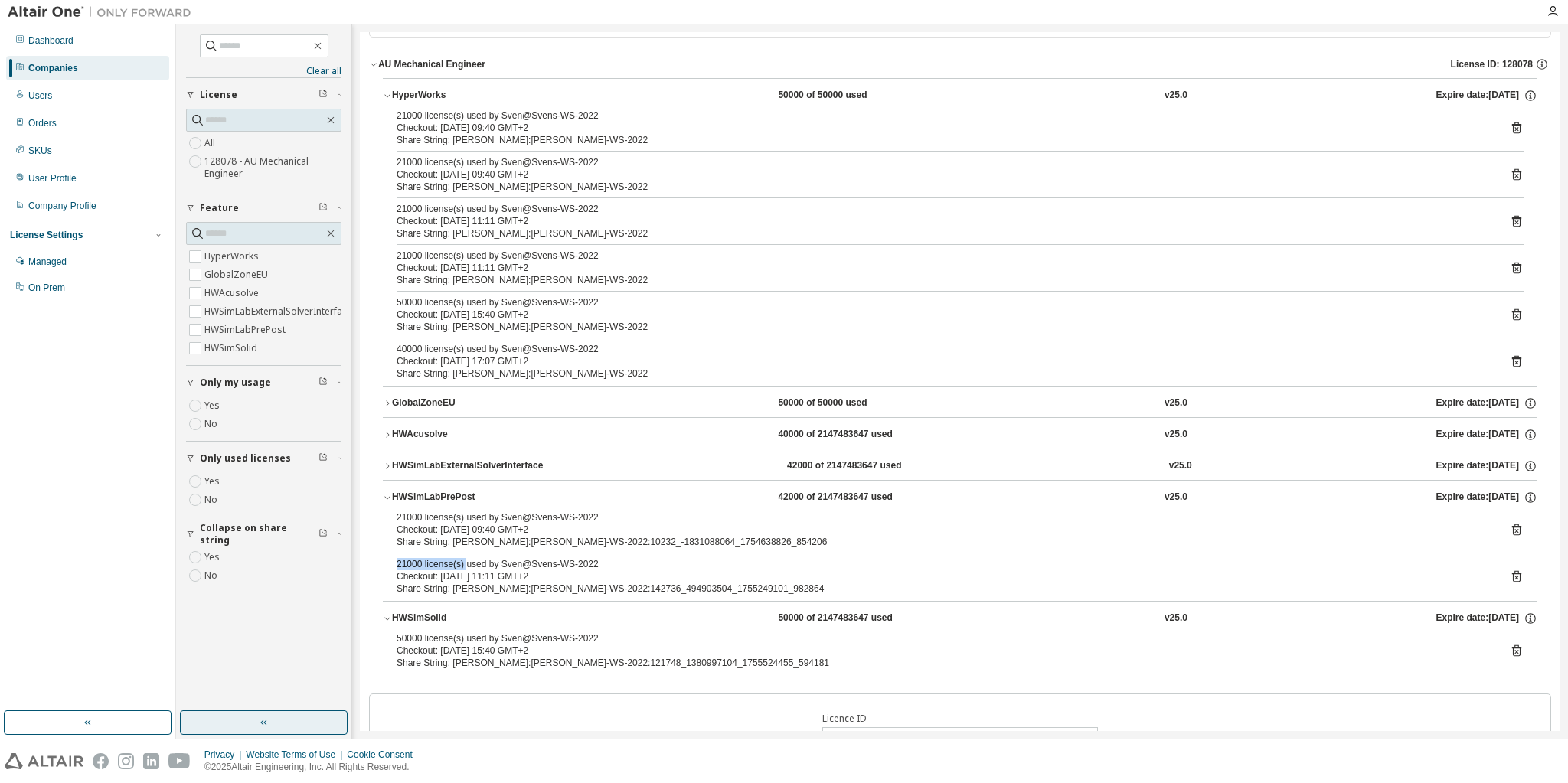
click at [464, 561] on div "21000 license(s) used by Sven@Svens-WS-2022" at bounding box center [941, 563] width 1090 height 12
drag, startPoint x: 405, startPoint y: 563, endPoint x: 464, endPoint y: 559, distance: 59.1
click at [464, 559] on div "21000 license(s) used by Sven@Svens-WS-2022" at bounding box center [941, 563] width 1090 height 12
